Goal: Task Accomplishment & Management: Use online tool/utility

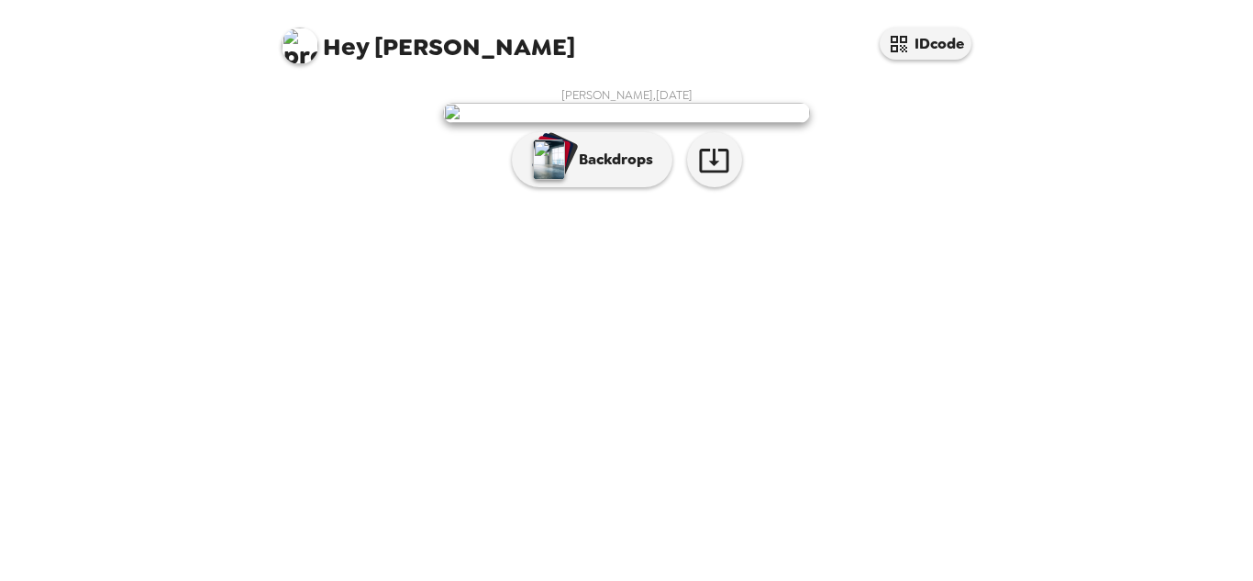
scroll to position [83, 0]
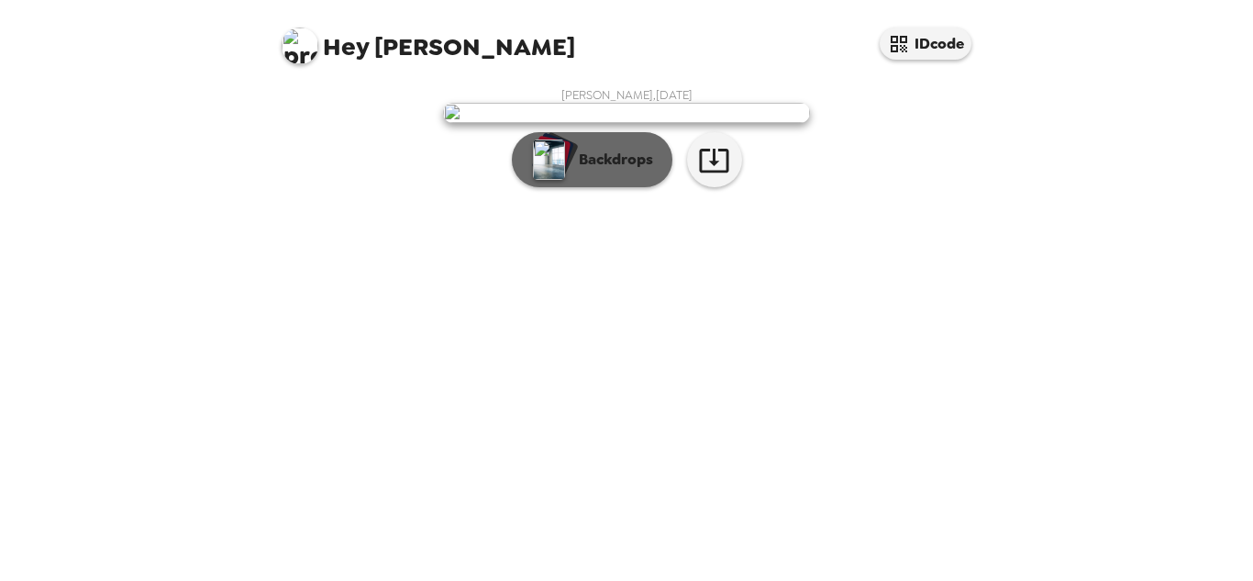
click at [580, 171] on p "Backdrops" at bounding box center [611, 160] width 83 height 22
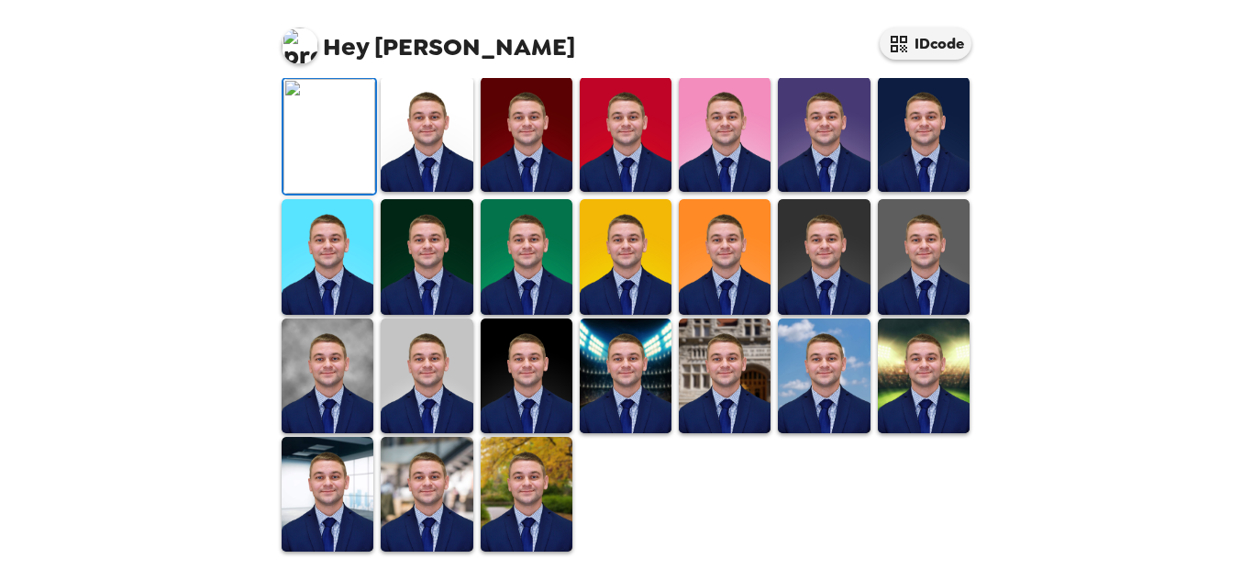
scroll to position [183, 0]
click at [784, 55] on icon "button" at bounding box center [783, 39] width 32 height 32
